Goal: Information Seeking & Learning: Learn about a topic

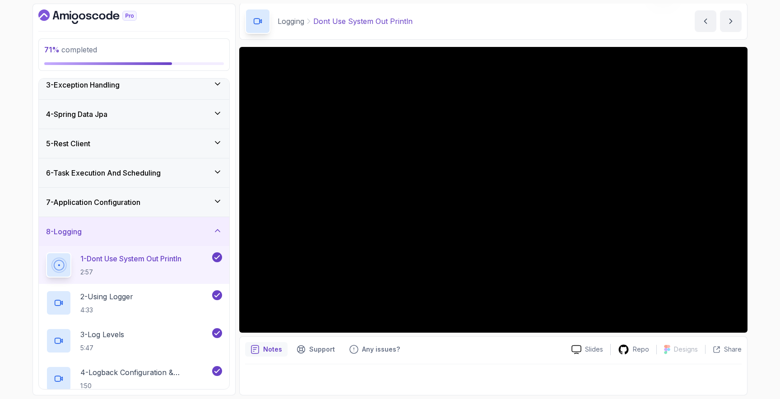
scroll to position [185, 0]
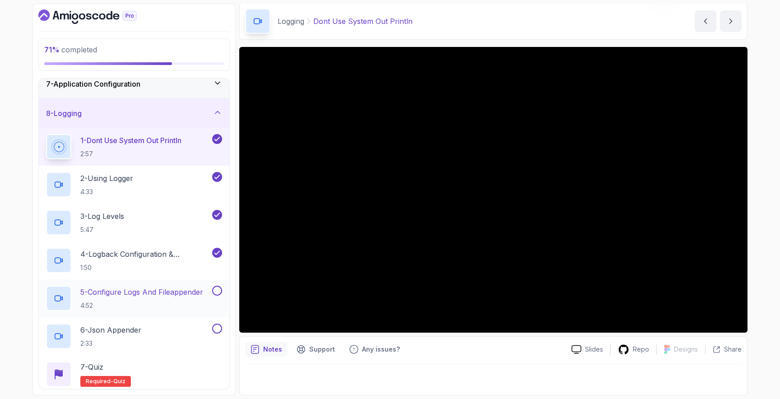
click at [155, 289] on p "5 - Configure Logs And Fileappender" at bounding box center [141, 292] width 123 height 11
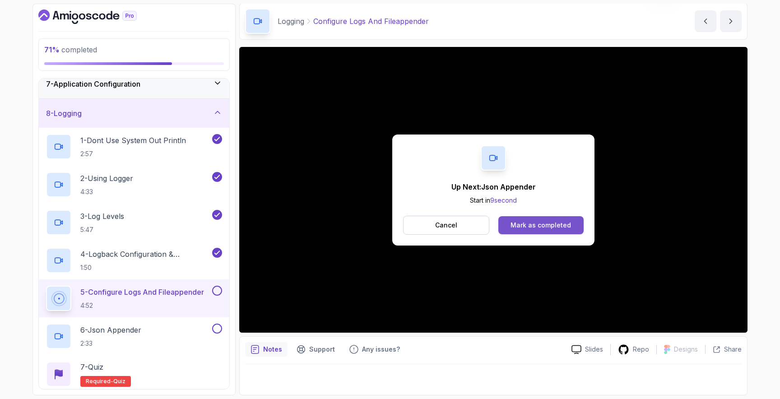
click at [527, 227] on div "Mark as completed" at bounding box center [540, 225] width 60 height 9
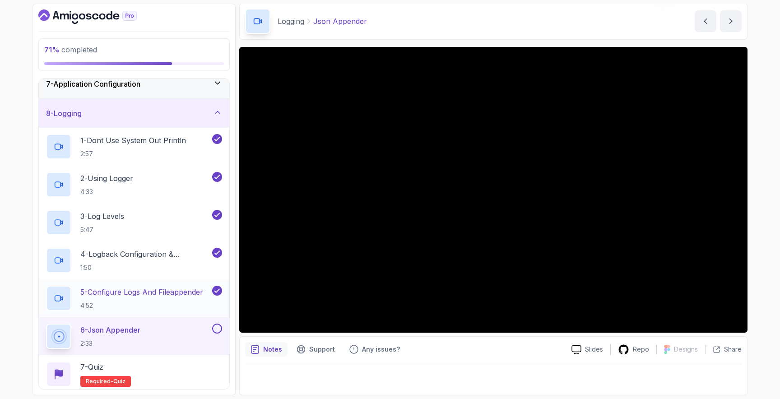
click at [156, 290] on p "5 - Configure Logs And Fileappender" at bounding box center [141, 292] width 123 height 11
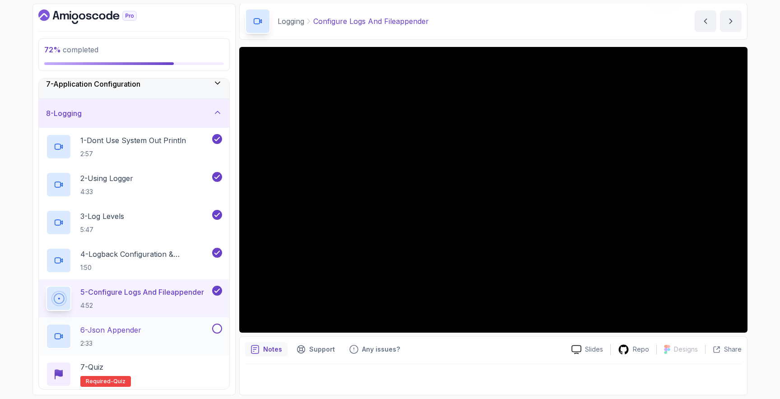
click at [161, 328] on div "6 - Json Appender 2:33" at bounding box center [128, 336] width 164 height 25
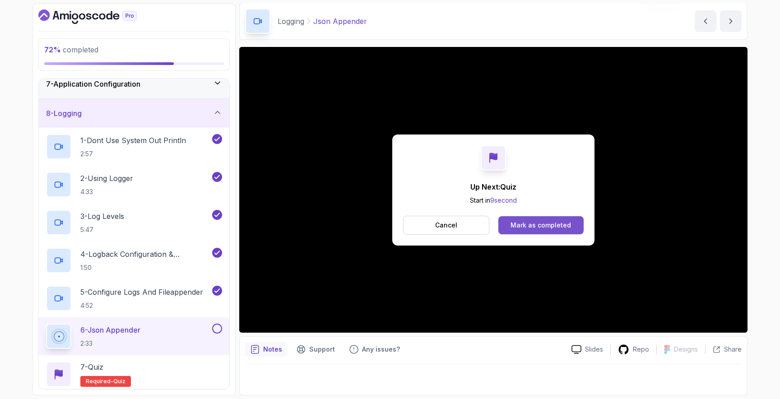
click at [527, 229] on button "Mark as completed" at bounding box center [540, 225] width 85 height 18
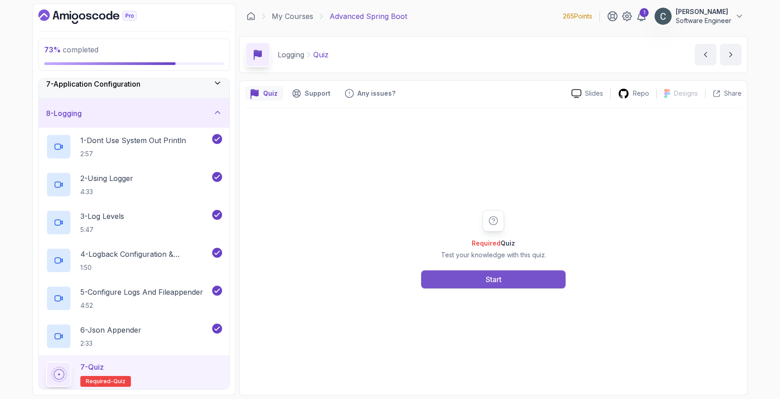
click at [492, 282] on div "Start" at bounding box center [494, 279] width 16 height 11
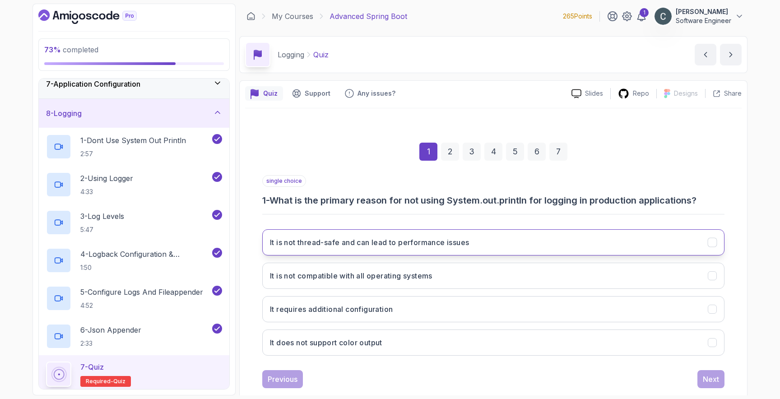
click at [481, 245] on button "It is not thread-safe and can lead to performance issues" at bounding box center [493, 242] width 462 height 26
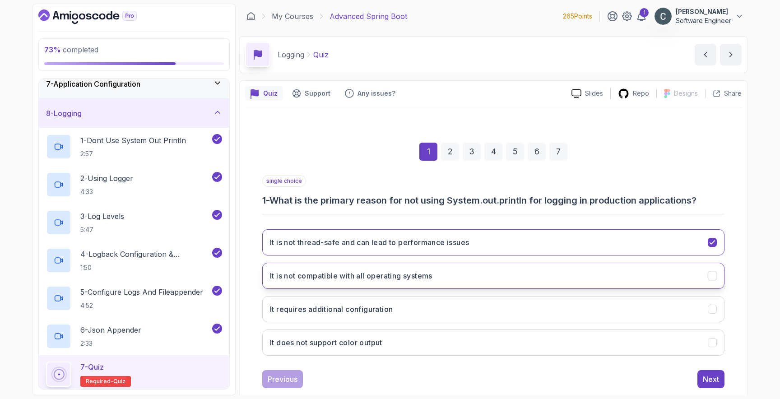
click at [474, 269] on button "It is not compatible with all operating systems" at bounding box center [493, 276] width 462 height 26
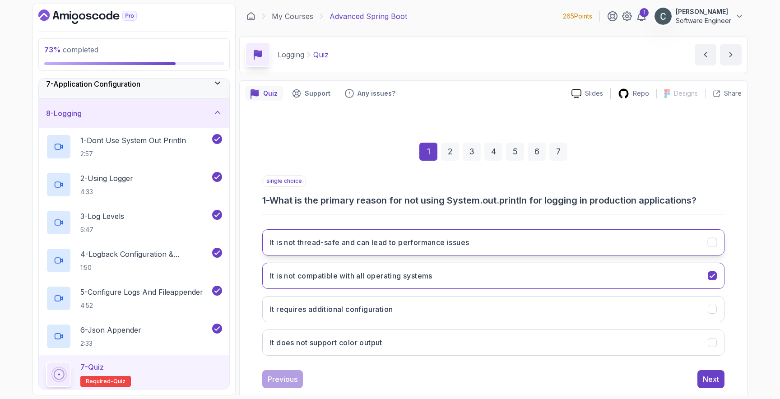
click at [457, 241] on h3 "It is not thread-safe and can lead to performance issues" at bounding box center [369, 242] width 199 height 11
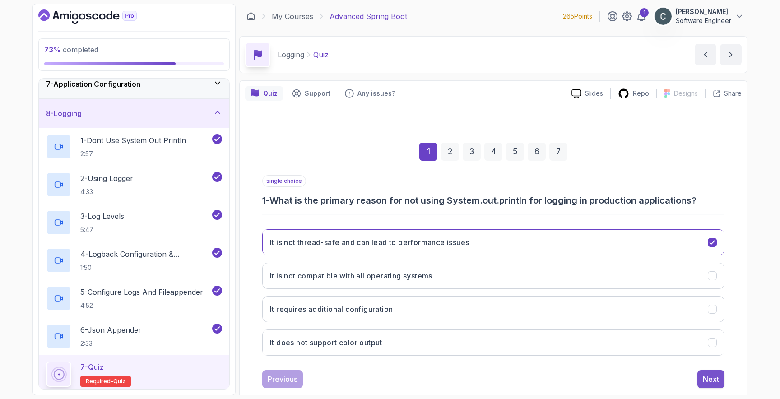
click at [712, 381] on div "Next" at bounding box center [711, 379] width 16 height 11
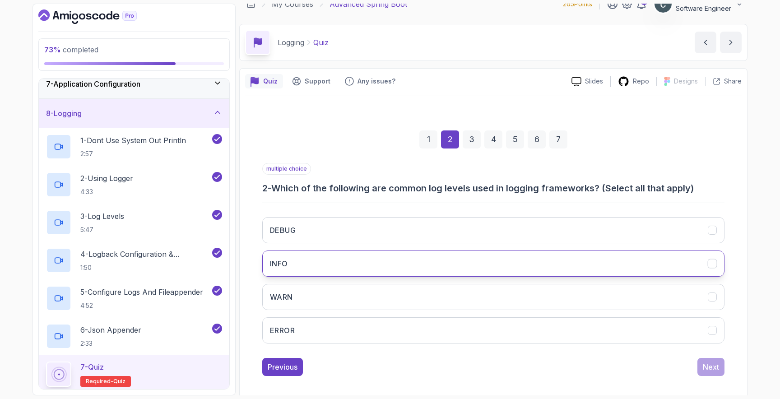
scroll to position [19, 0]
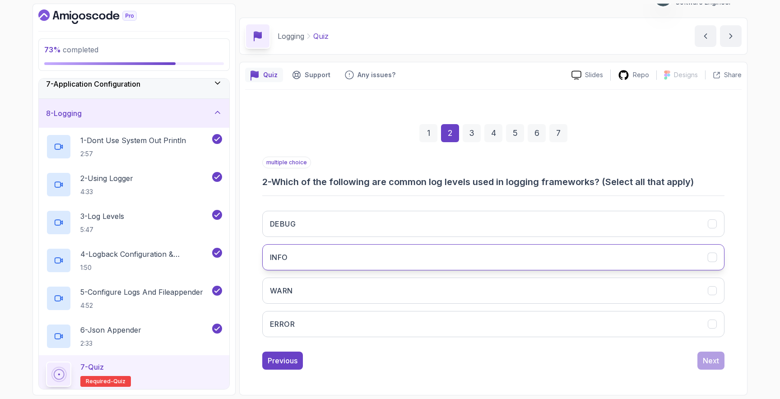
click at [341, 260] on button "INFO" at bounding box center [493, 257] width 462 height 26
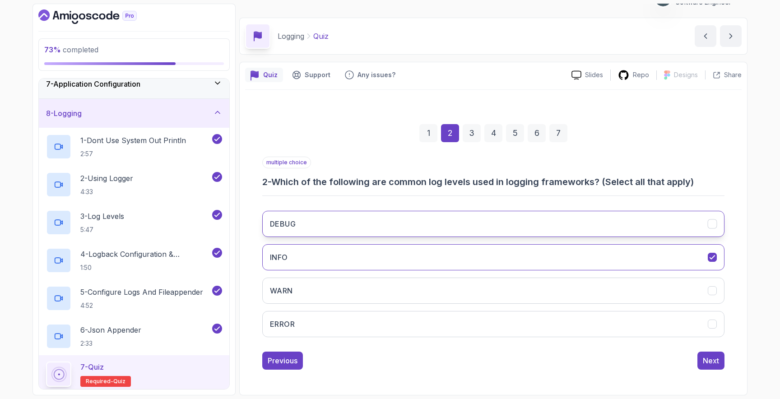
click at [357, 231] on button "DEBUG" at bounding box center [493, 224] width 462 height 26
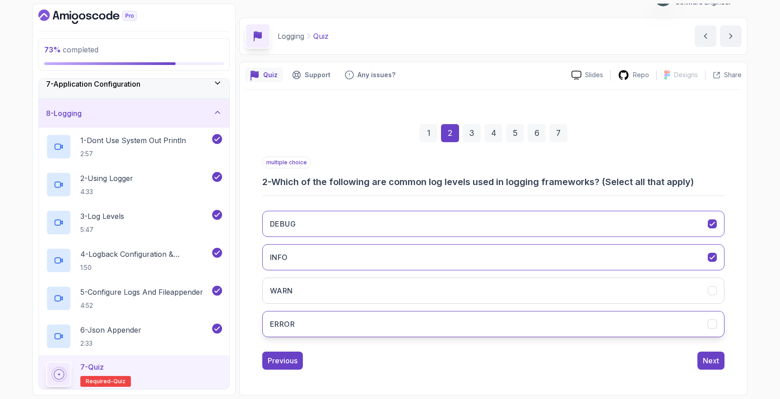
click at [374, 318] on button "ERROR" at bounding box center [493, 324] width 462 height 26
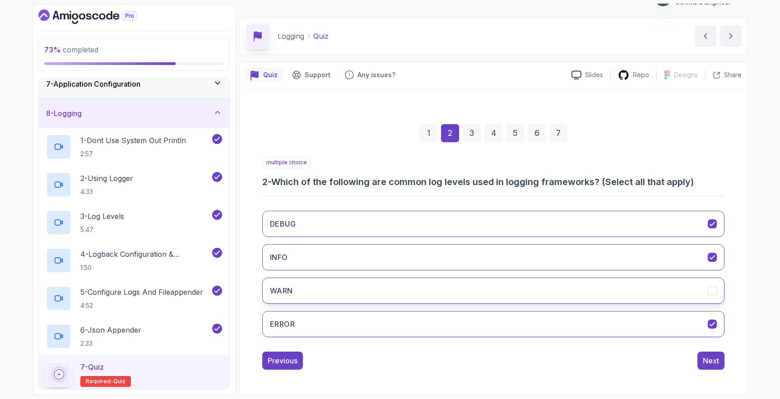
click at [379, 293] on button "WARN" at bounding box center [493, 291] width 462 height 26
click at [704, 362] on div "Next" at bounding box center [711, 360] width 16 height 11
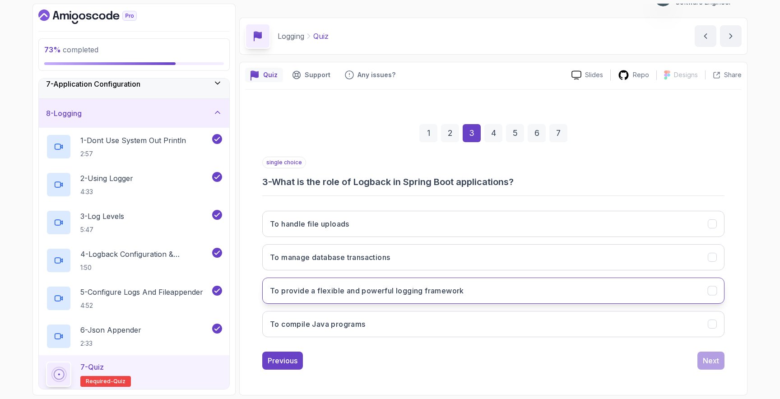
click at [397, 296] on button "To provide a flexible and powerful logging framework" at bounding box center [493, 291] width 462 height 26
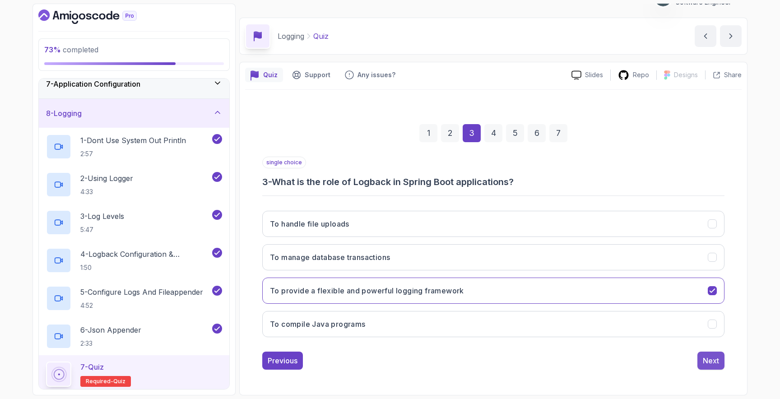
click at [714, 364] on div "Next" at bounding box center [711, 360] width 16 height 11
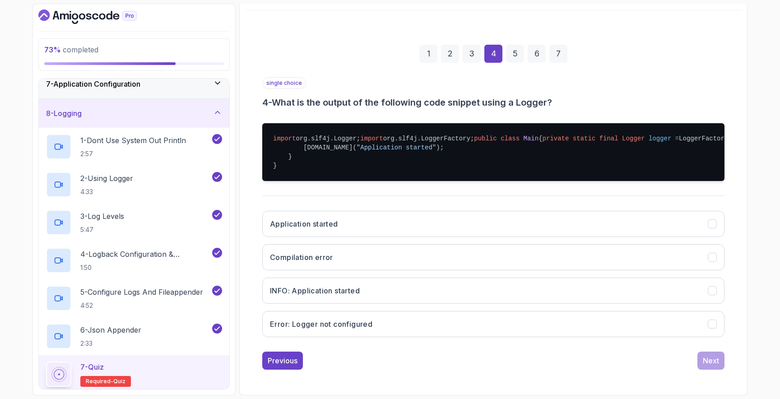
scroll to position [152, 0]
click at [428, 294] on button "INFO: Application started" at bounding box center [493, 291] width 462 height 26
click at [703, 358] on div "Next" at bounding box center [711, 360] width 16 height 11
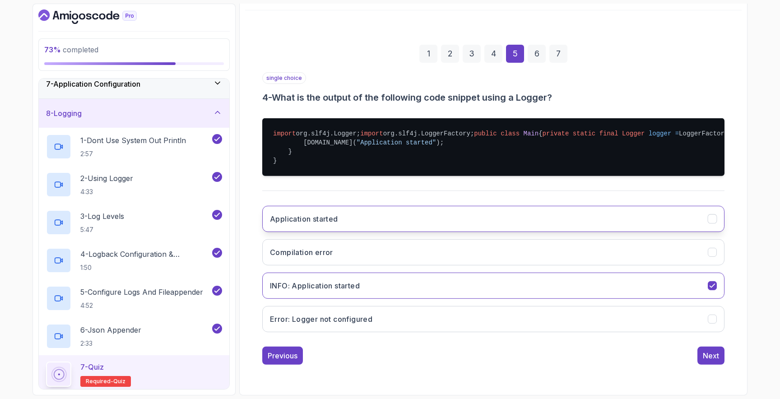
scroll to position [19, 0]
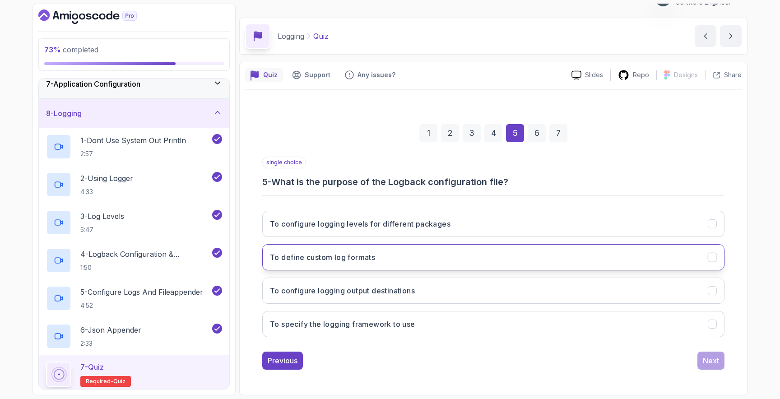
click at [443, 264] on button "To define custom log formats" at bounding box center [493, 257] width 462 height 26
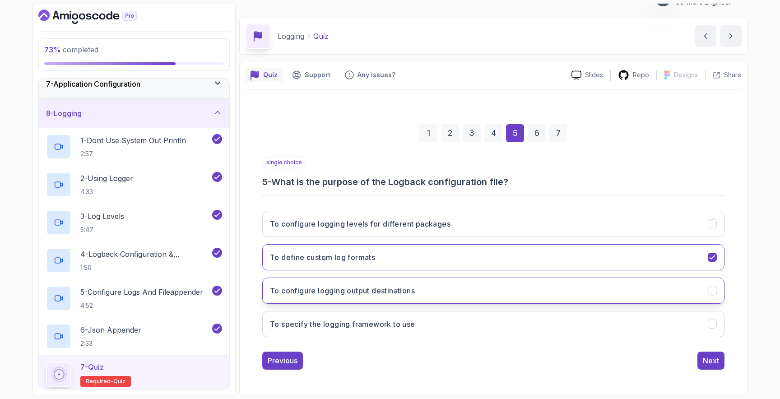
click at [445, 287] on button "To configure logging output destinations" at bounding box center [493, 291] width 462 height 26
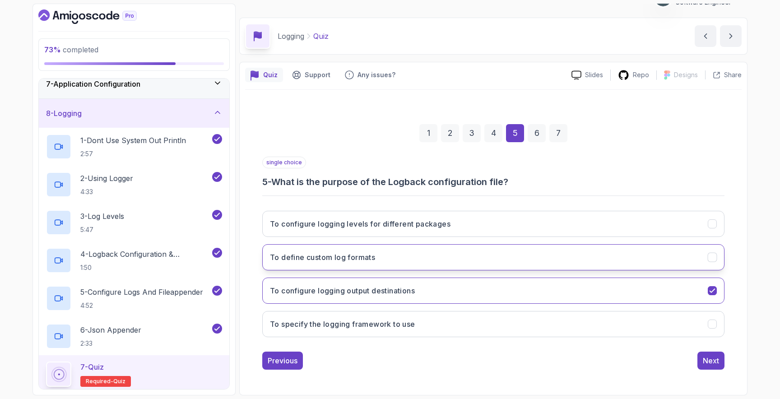
click at [459, 267] on button "To define custom log formats" at bounding box center [493, 257] width 462 height 26
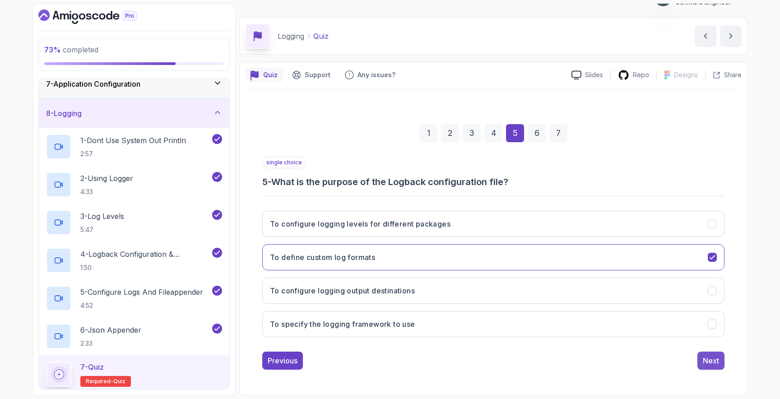
click at [710, 359] on div "Next" at bounding box center [711, 360] width 16 height 11
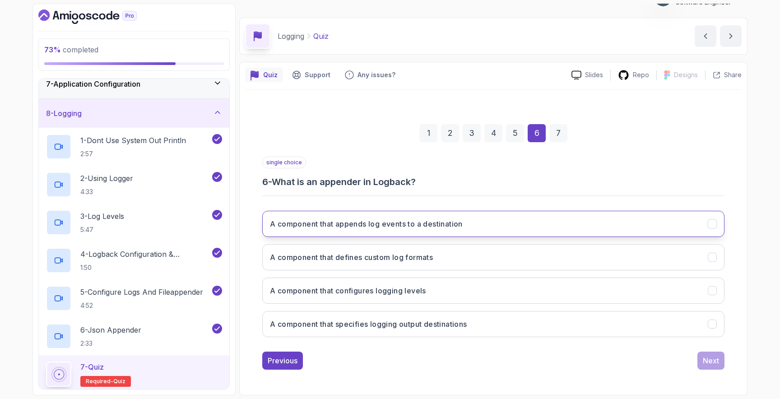
click at [422, 222] on h3 "A component that appends log events to a destination" at bounding box center [366, 223] width 193 height 11
click at [706, 362] on div "Next" at bounding box center [711, 360] width 16 height 11
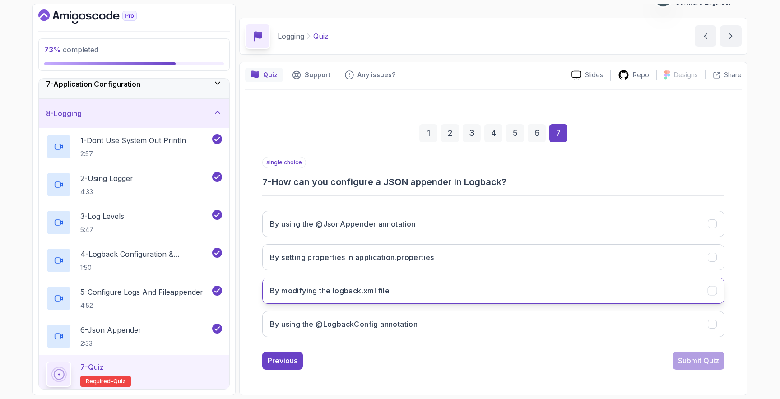
click at [448, 295] on button "By modifying the logback.xml file" at bounding box center [493, 291] width 462 height 26
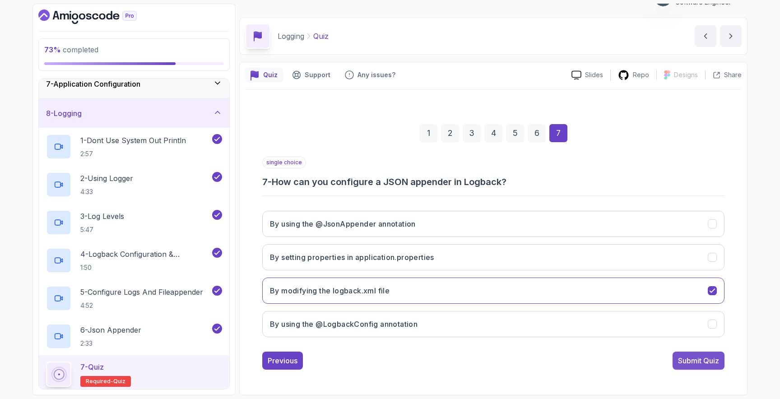
click at [698, 357] on div "Submit Quiz" at bounding box center [698, 360] width 41 height 11
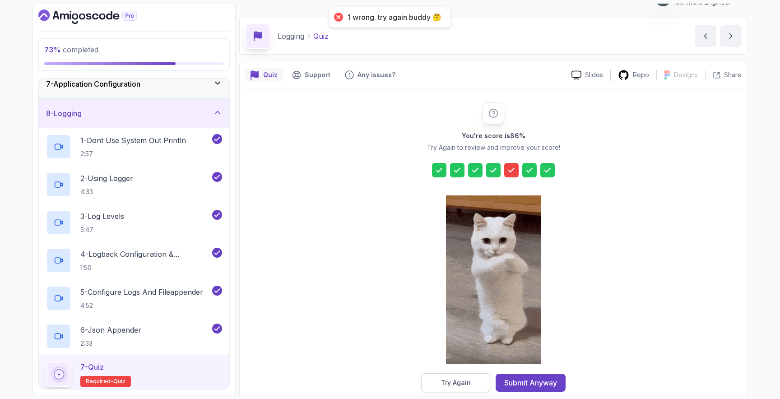
click at [475, 380] on button "Try Again" at bounding box center [455, 382] width 69 height 19
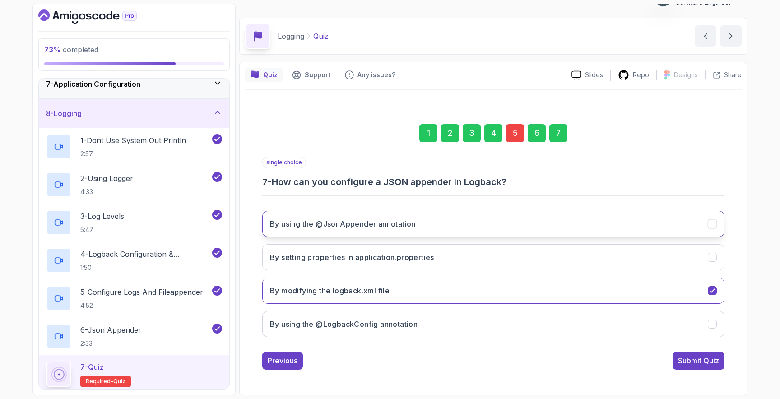
click at [607, 224] on button "By using the @JsonAppender annotation" at bounding box center [493, 224] width 462 height 26
click at [688, 360] on div "Submit Quiz" at bounding box center [698, 360] width 41 height 11
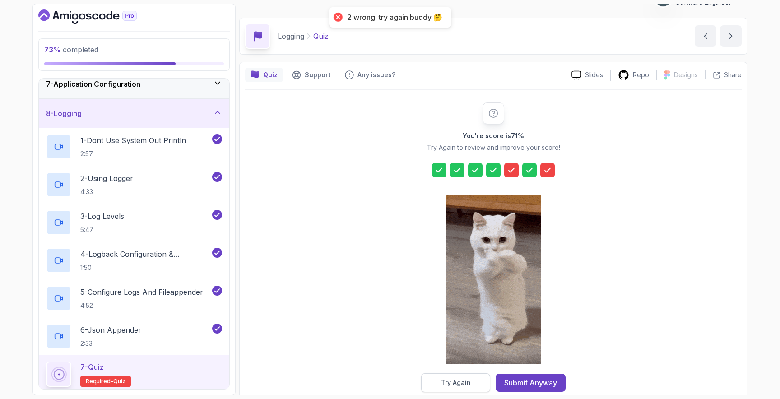
click at [474, 381] on button "Try Again" at bounding box center [455, 382] width 69 height 19
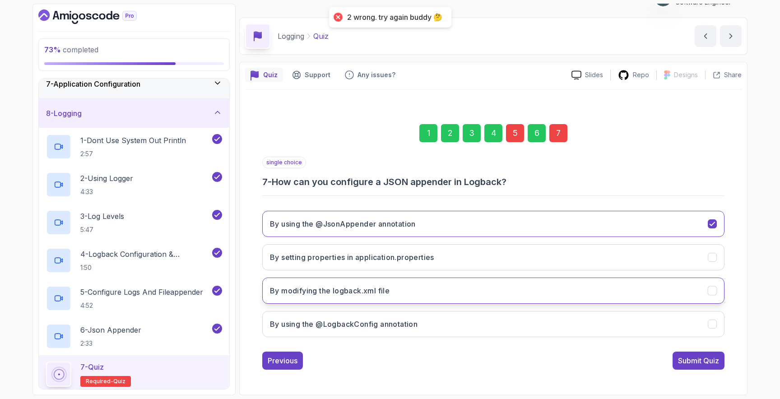
click at [376, 283] on button "By modifying the logback.xml file" at bounding box center [493, 291] width 462 height 26
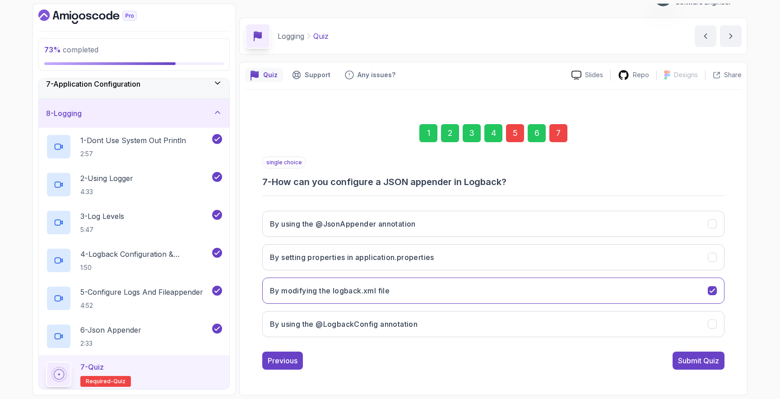
click at [518, 132] on div "5" at bounding box center [515, 133] width 18 height 18
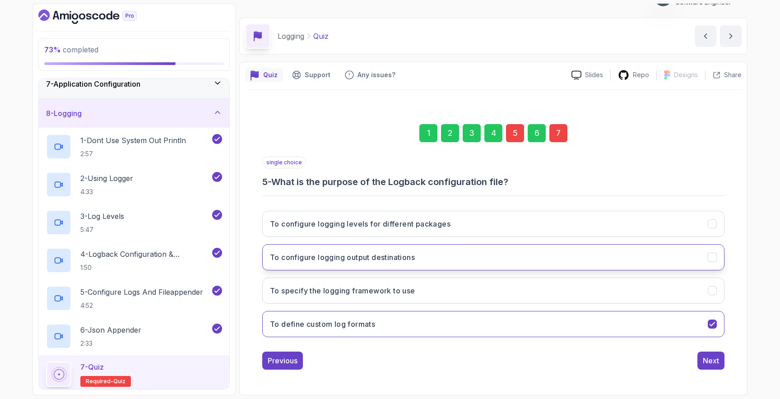
click at [442, 260] on button "To configure logging output destinations" at bounding box center [493, 257] width 462 height 26
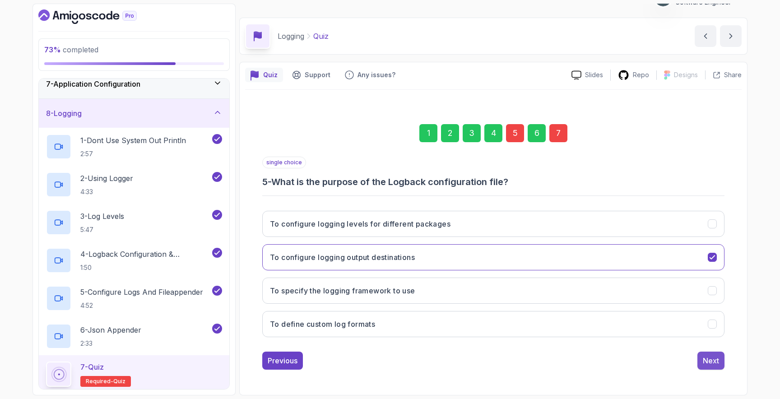
click at [709, 363] on div "Next" at bounding box center [711, 360] width 16 height 11
click at [715, 361] on div "Next" at bounding box center [711, 360] width 16 height 11
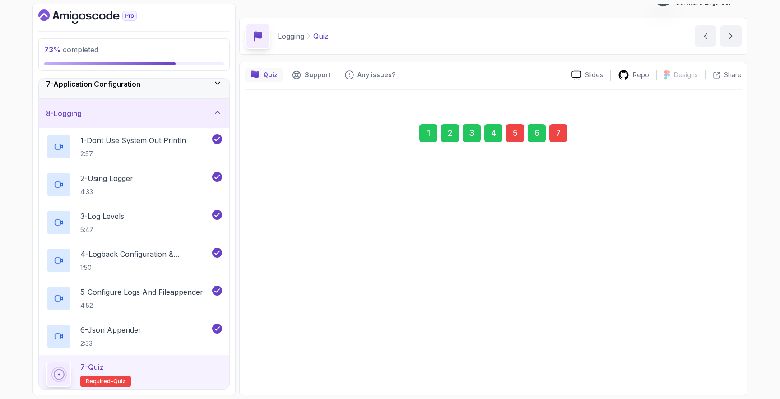
click at [715, 361] on div "Submit Quiz" at bounding box center [698, 360] width 41 height 11
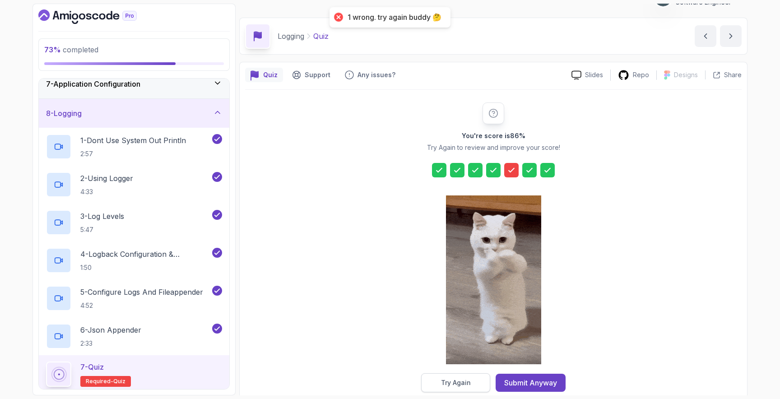
click at [473, 383] on button "Try Again" at bounding box center [455, 382] width 69 height 19
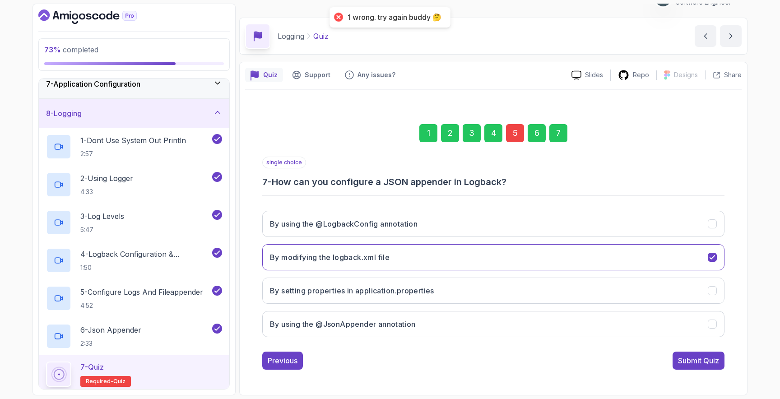
click at [518, 135] on div "5" at bounding box center [515, 133] width 18 height 18
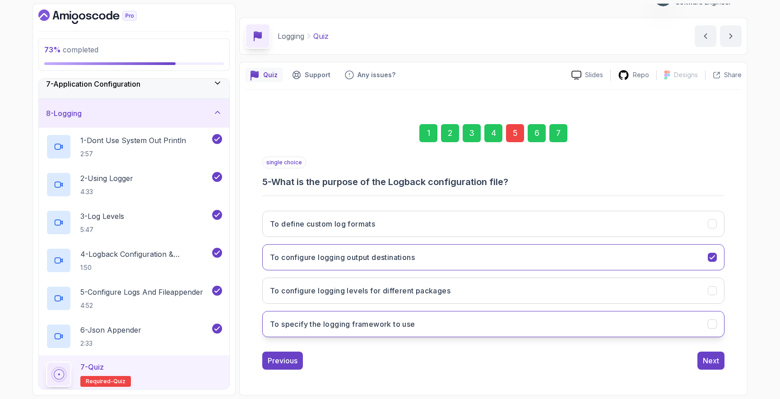
click at [467, 325] on button "To specify the logging framework to use" at bounding box center [493, 324] width 462 height 26
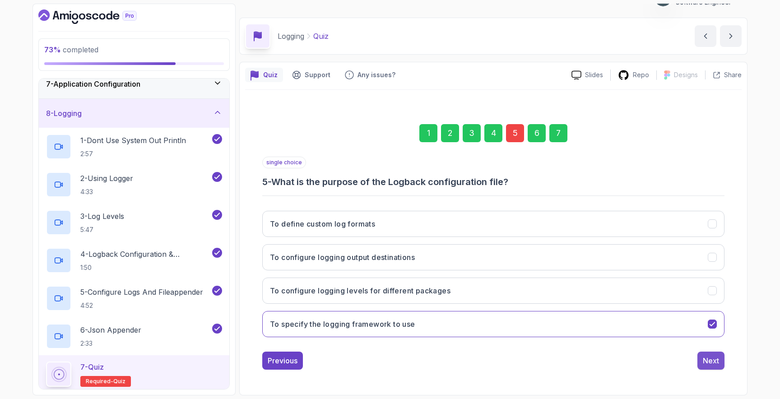
click at [718, 363] on div "Next" at bounding box center [711, 360] width 16 height 11
click at [715, 365] on div "Next" at bounding box center [711, 360] width 16 height 11
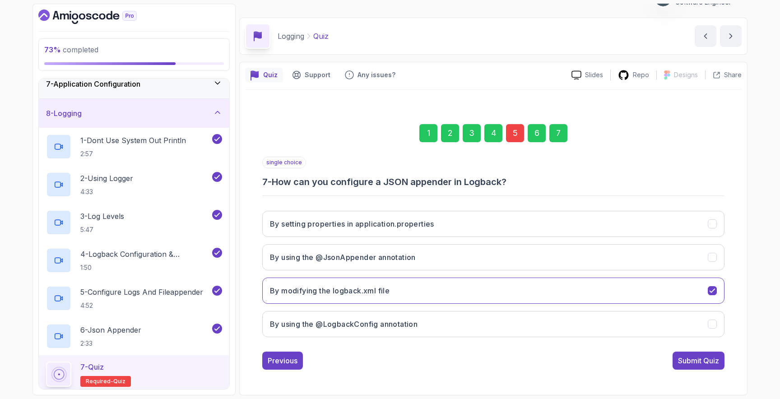
click at [715, 366] on div "Submit Quiz" at bounding box center [698, 360] width 41 height 11
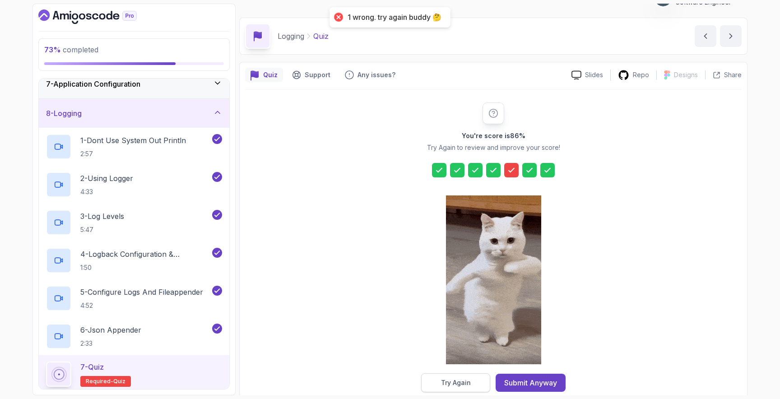
click at [467, 381] on div "Try Again" at bounding box center [456, 382] width 30 height 9
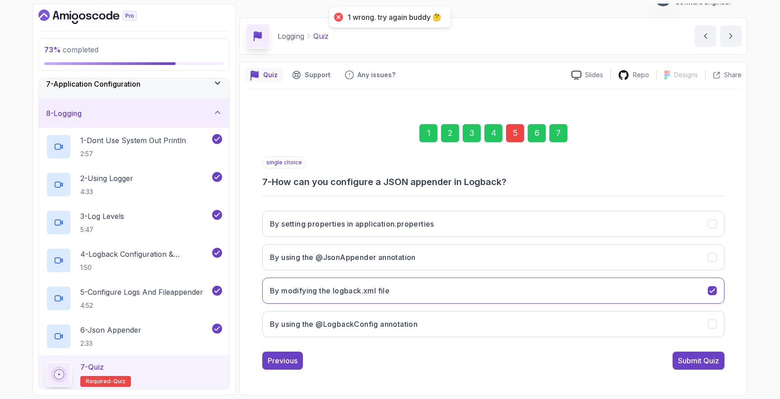
click at [516, 136] on div "5" at bounding box center [515, 133] width 18 height 18
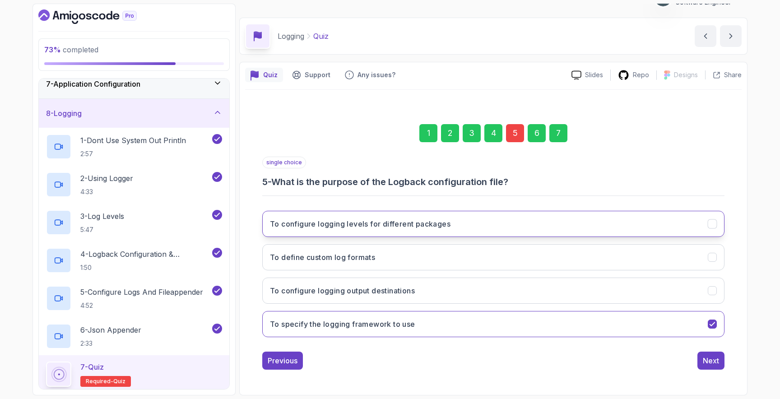
click at [471, 229] on button "To configure logging levels for different packages" at bounding box center [493, 224] width 462 height 26
click at [723, 365] on button "Next" at bounding box center [710, 361] width 27 height 18
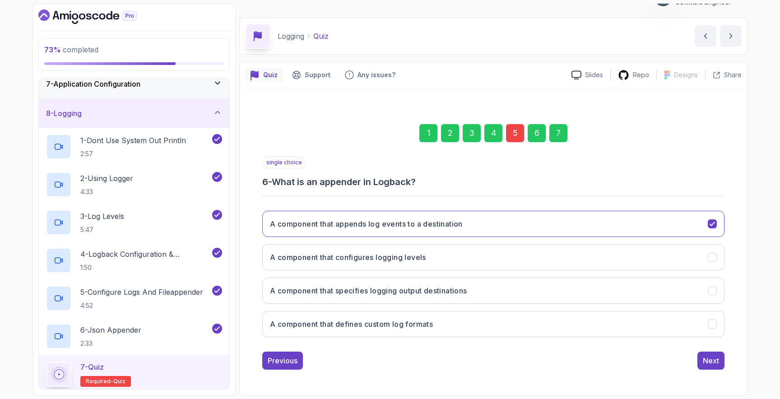
click at [552, 130] on div "7" at bounding box center [558, 133] width 18 height 18
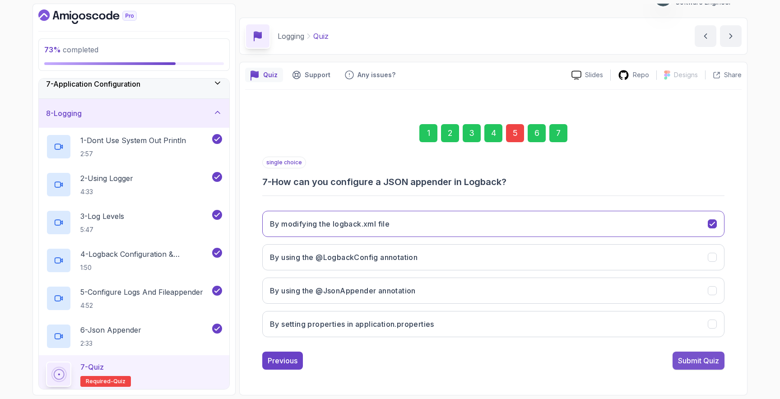
click at [692, 357] on div "Submit Quiz" at bounding box center [698, 360] width 41 height 11
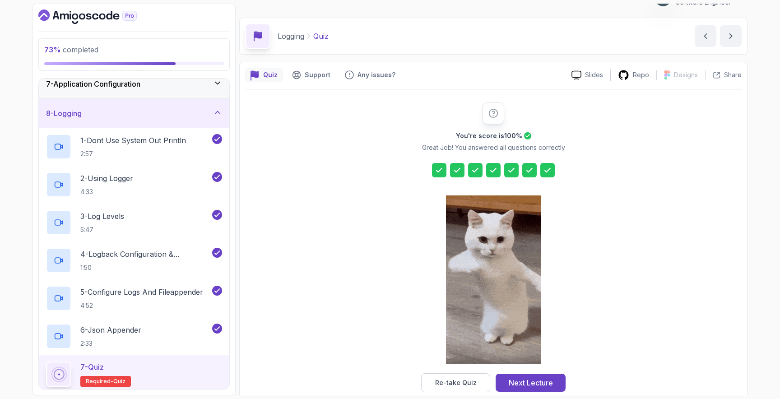
click at [515, 166] on icon at bounding box center [511, 170] width 9 height 9
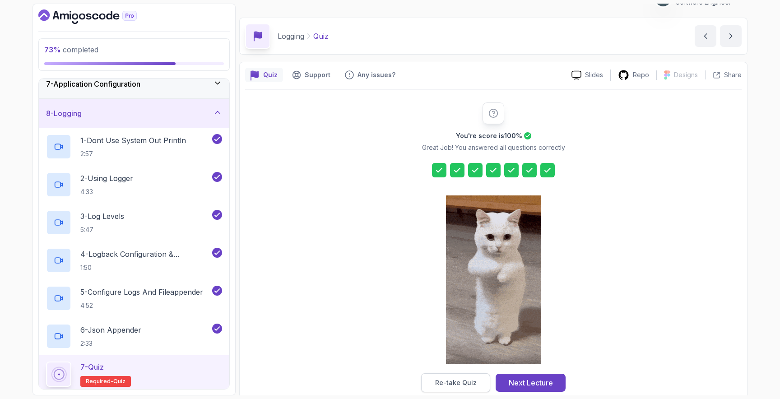
click at [458, 387] on div "Re-take Quiz" at bounding box center [456, 382] width 42 height 9
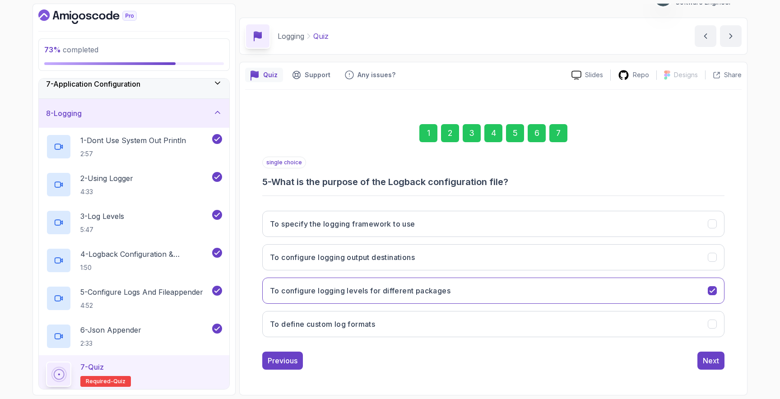
click at [509, 129] on div "5" at bounding box center [515, 133] width 18 height 18
click at [516, 131] on div "5" at bounding box center [515, 133] width 18 height 18
drag, startPoint x: 394, startPoint y: 183, endPoint x: 509, endPoint y: 181, distance: 114.7
click at [509, 181] on h3 "5 - What is the purpose of the Logback configuration file?" at bounding box center [493, 182] width 462 height 13
copy h3 "Logback configuration file"
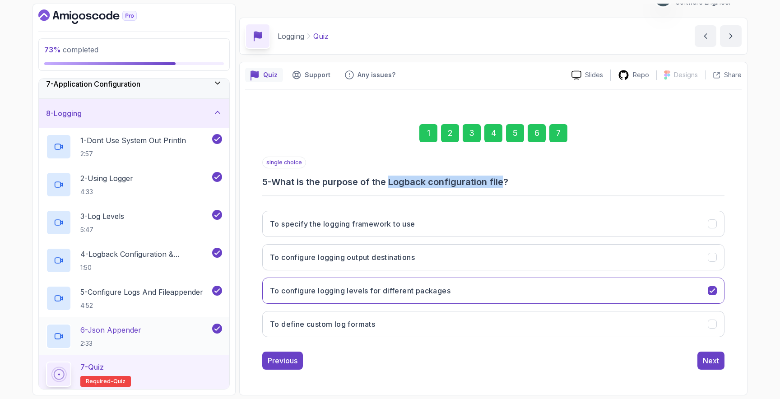
scroll to position [336, 0]
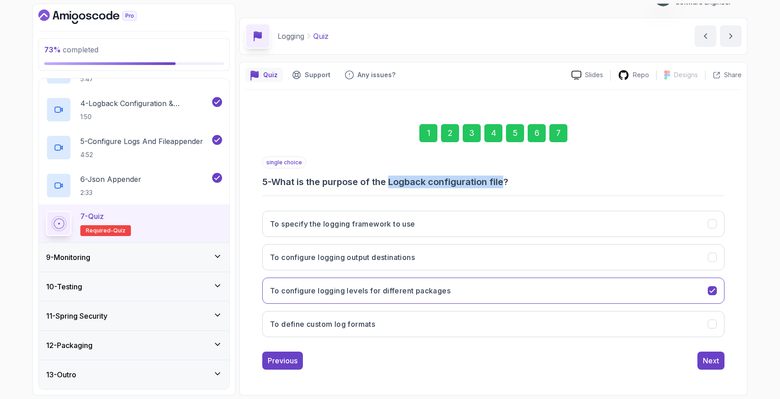
click at [125, 258] on div "9 - Monitoring" at bounding box center [134, 257] width 176 height 11
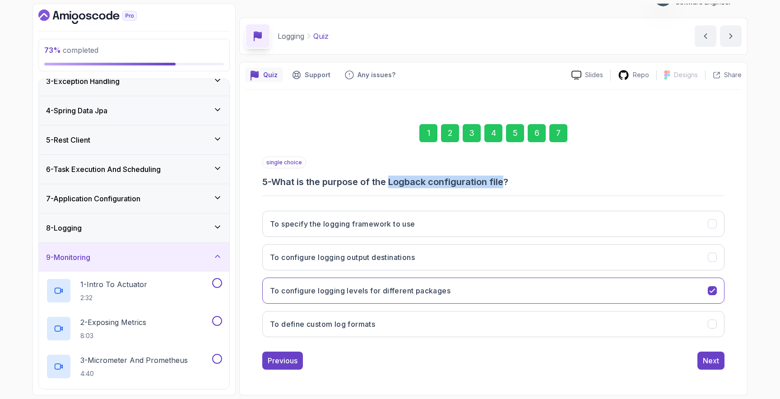
scroll to position [222, 0]
